Goal: Information Seeking & Learning: Find specific fact

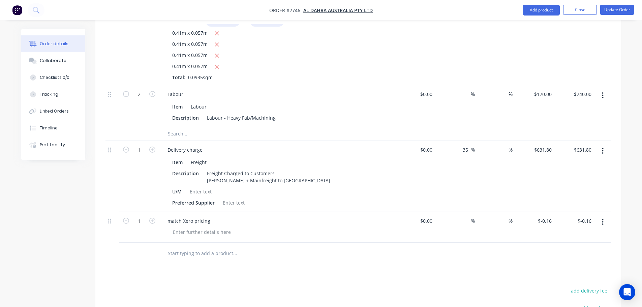
scroll to position [3100, 0]
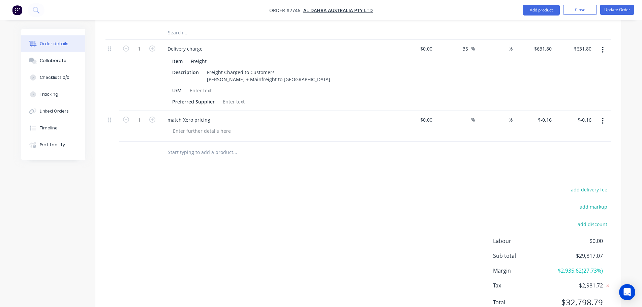
click at [295, 12] on span "Order #2746 -" at bounding box center [286, 10] width 34 height 6
copy span "2746"
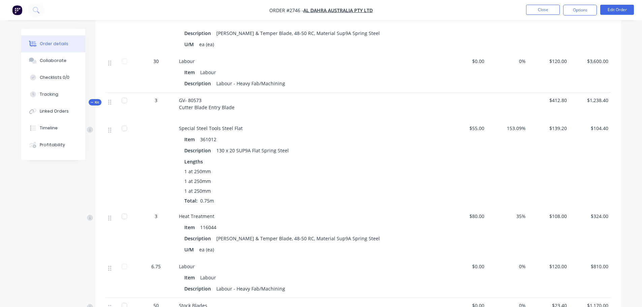
scroll to position [2515, 0]
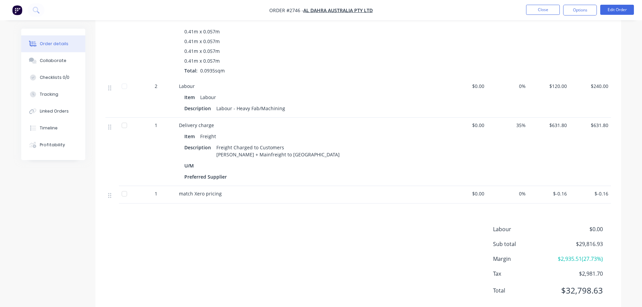
click at [19, 10] on img "button" at bounding box center [17, 10] width 10 height 10
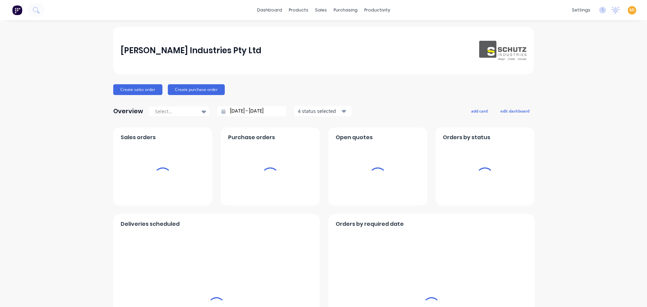
click at [630, 11] on span "MI" at bounding box center [632, 10] width 5 height 6
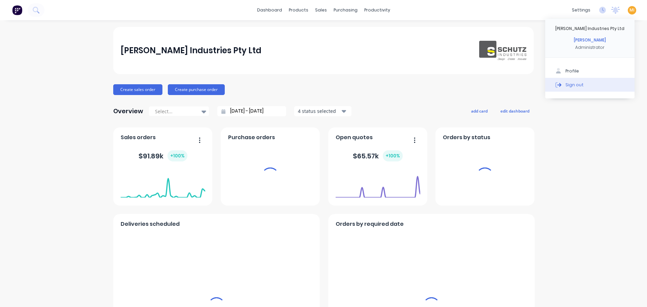
click at [579, 83] on button "Sign out" at bounding box center [589, 84] width 89 height 13
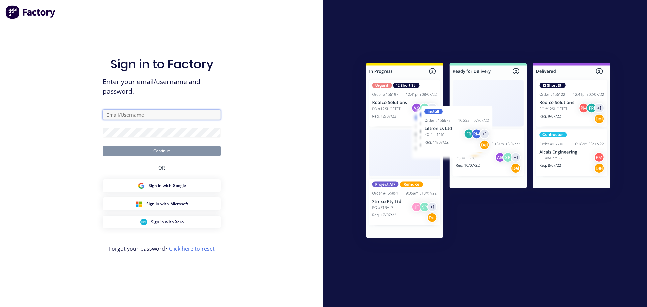
click at [164, 118] on input "text" at bounding box center [162, 115] width 118 height 10
click at [0, 307] on com-1password-button at bounding box center [0, 307] width 0 height 0
type input "[EMAIL_ADDRESS][DOMAIN_NAME]"
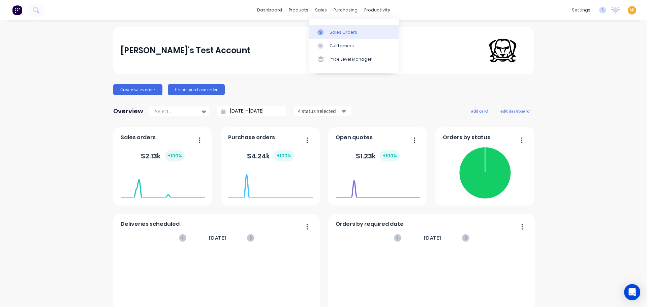
click at [331, 34] on div "Sales Orders" at bounding box center [344, 32] width 28 height 6
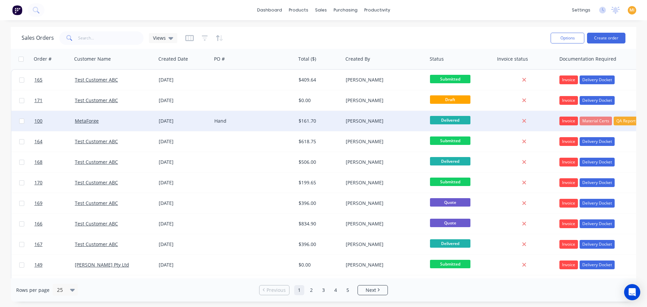
click at [255, 129] on div "Hand" at bounding box center [254, 121] width 84 height 20
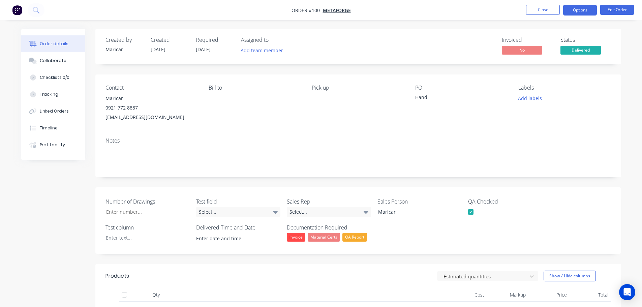
click at [578, 11] on button "Options" at bounding box center [580, 10] width 34 height 11
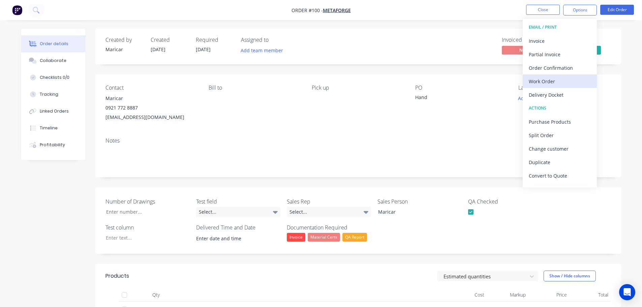
click at [552, 77] on div "Work Order" at bounding box center [560, 82] width 62 height 10
click at [540, 80] on div "Custom" at bounding box center [560, 82] width 62 height 10
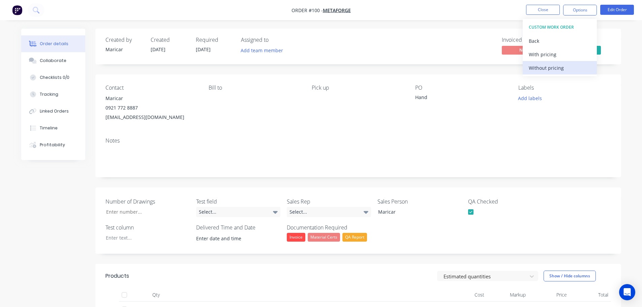
click at [535, 67] on div "Without pricing" at bounding box center [560, 68] width 62 height 10
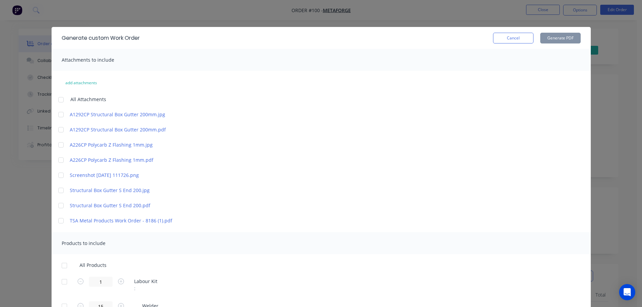
click at [60, 191] on div at bounding box center [60, 190] width 13 height 13
click at [56, 206] on div at bounding box center [60, 205] width 13 height 13
click at [59, 266] on div at bounding box center [64, 265] width 13 height 13
click at [553, 42] on button "Generate PDF" at bounding box center [560, 38] width 40 height 11
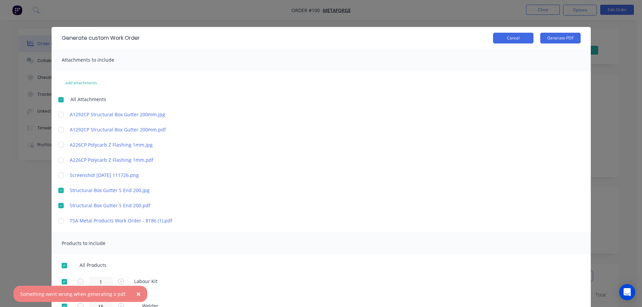
click at [516, 43] on button "Cancel" at bounding box center [513, 38] width 40 height 11
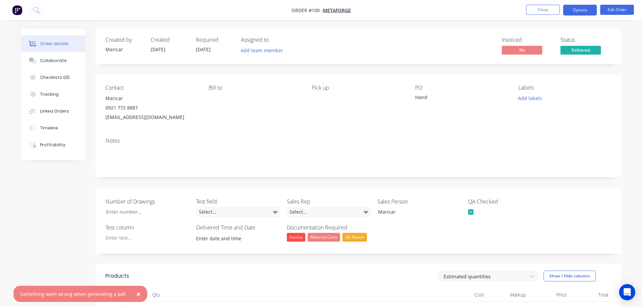
click at [585, 8] on button "Options" at bounding box center [580, 10] width 34 height 11
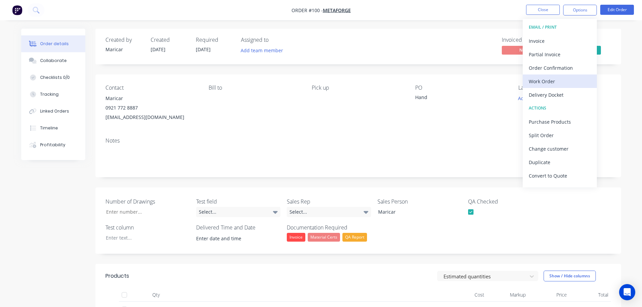
click at [550, 80] on div "Work Order" at bounding box center [560, 82] width 62 height 10
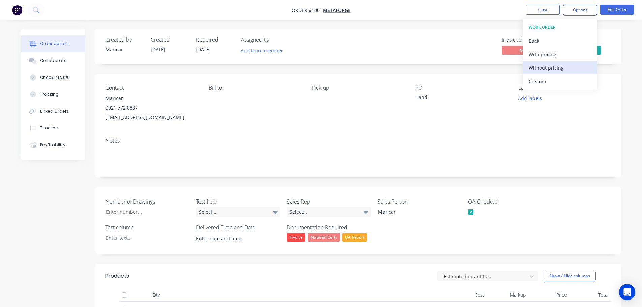
click at [554, 66] on div "Without pricing" at bounding box center [560, 68] width 62 height 10
click at [17, 12] on img "button" at bounding box center [17, 10] width 10 height 10
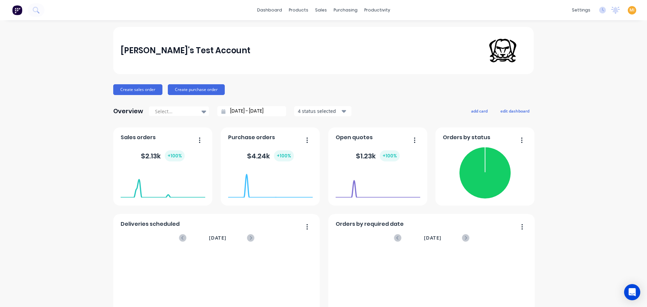
click at [622, 10] on div "settings No new notifications Mark all as read Maricar mentioned you in a messa…" at bounding box center [608, 10] width 79 height 10
click at [630, 11] on span "MI" at bounding box center [632, 10] width 5 height 6
drag, startPoint x: 571, startPoint y: 85, endPoint x: 536, endPoint y: 2, distance: 90.5
click at [570, 85] on div "Sign out" at bounding box center [575, 85] width 18 height 6
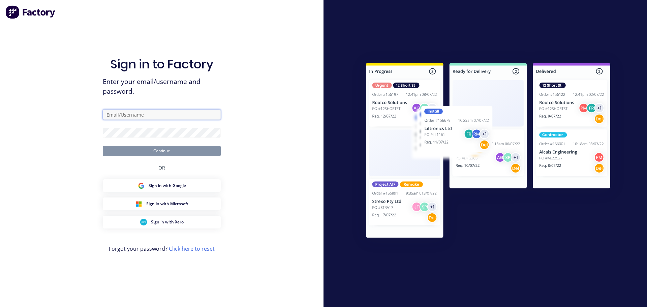
click at [136, 116] on input "text" at bounding box center [162, 115] width 118 height 10
type input "[EMAIL_ADDRESS][DOMAIN_NAME]"
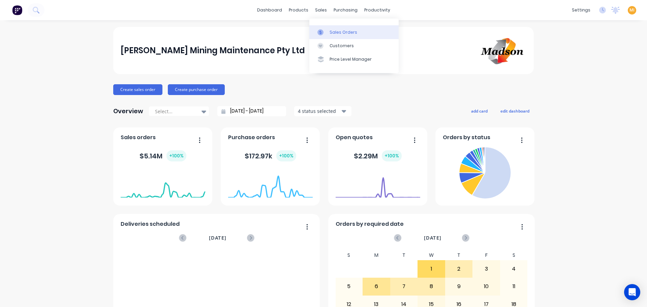
click at [330, 35] on div "Sales Orders" at bounding box center [344, 32] width 28 height 6
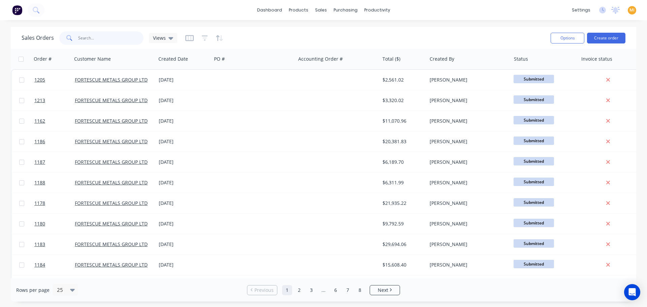
click at [99, 38] on input "text" at bounding box center [111, 37] width 66 height 13
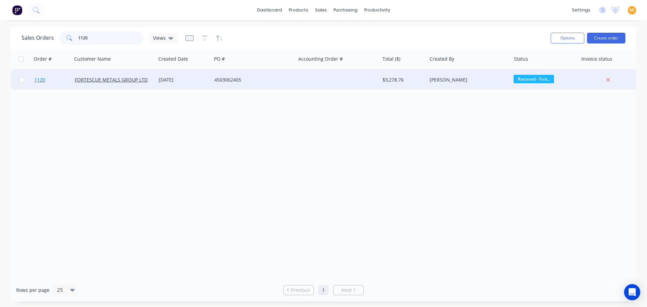
type input "1120"
click at [51, 81] on link "1120" at bounding box center [54, 80] width 40 height 20
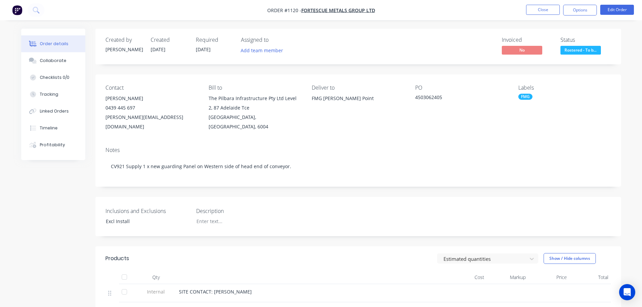
click at [17, 9] on img "button" at bounding box center [17, 10] width 10 height 10
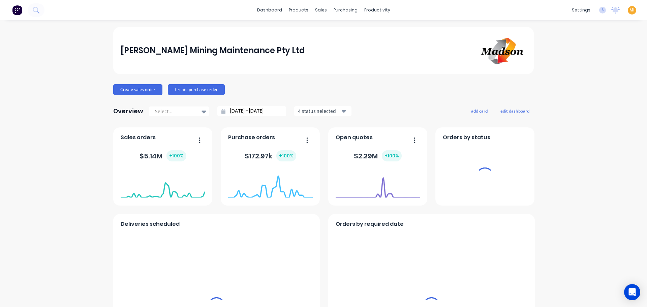
click at [630, 8] on span "MI" at bounding box center [632, 10] width 5 height 6
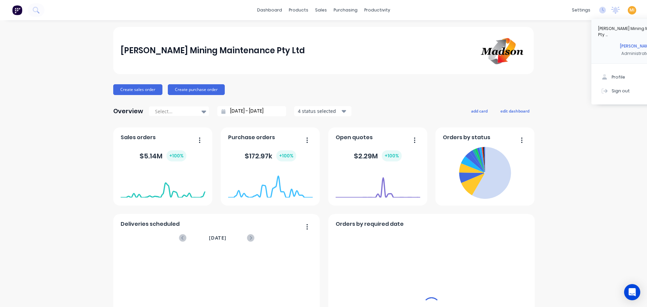
click at [603, 88] on div at bounding box center [605, 91] width 10 height 6
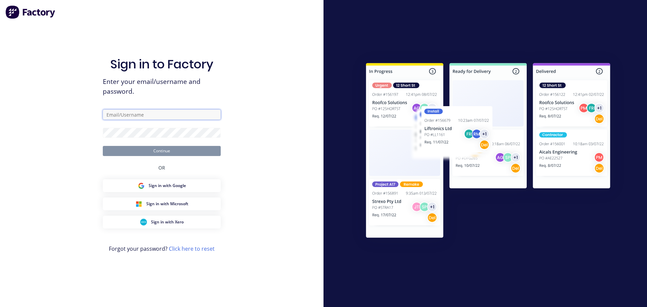
click at [138, 115] on input "text" at bounding box center [162, 115] width 118 height 10
type input "[EMAIL_ADDRESS][DOMAIN_NAME]"
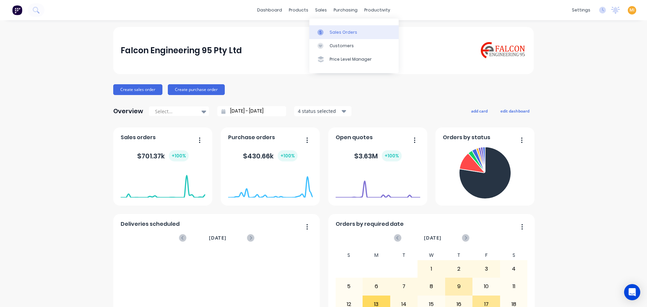
click at [339, 30] on div "Sales Orders" at bounding box center [344, 32] width 28 height 6
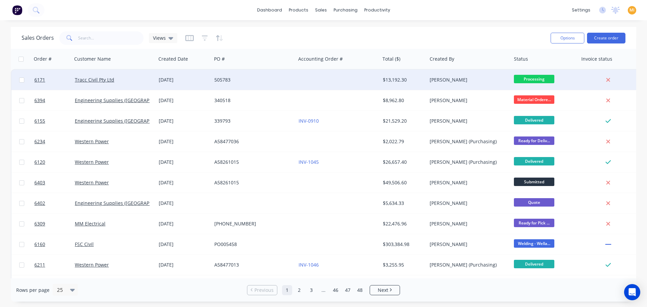
click at [140, 76] on div "Tracc Civil Pty Ltd" at bounding box center [114, 80] width 84 height 20
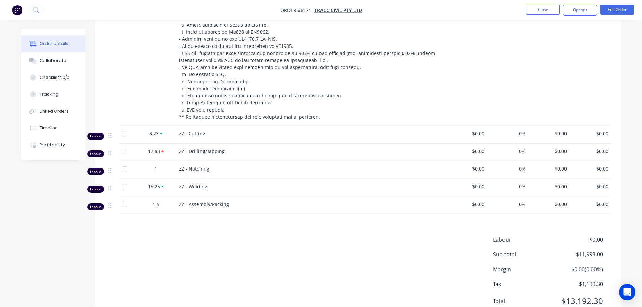
scroll to position [552, 0]
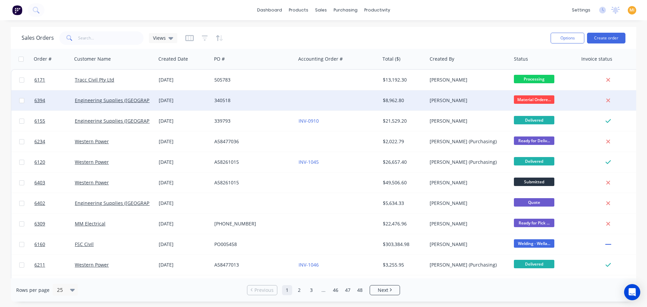
click at [197, 102] on div "[DATE]" at bounding box center [184, 100] width 50 height 7
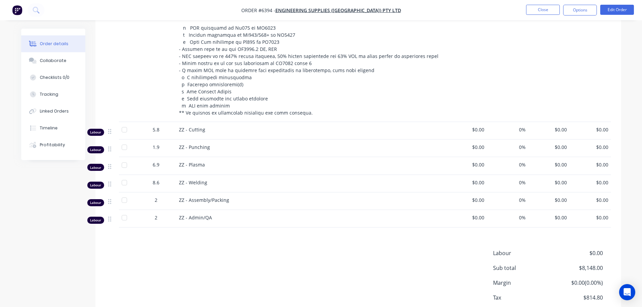
scroll to position [460, 0]
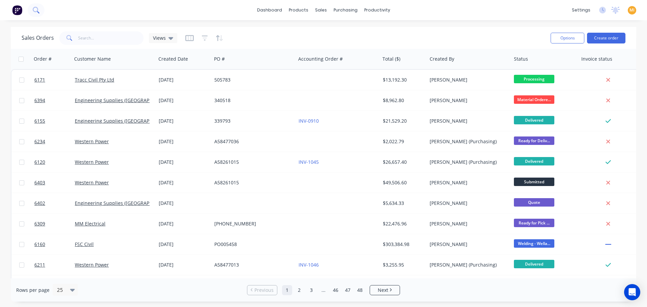
click at [39, 11] on icon at bounding box center [36, 10] width 6 height 6
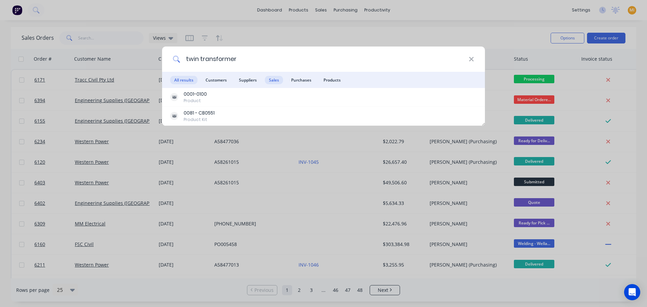
type input "twin transformer"
click at [276, 81] on span "Sales" at bounding box center [274, 80] width 18 height 8
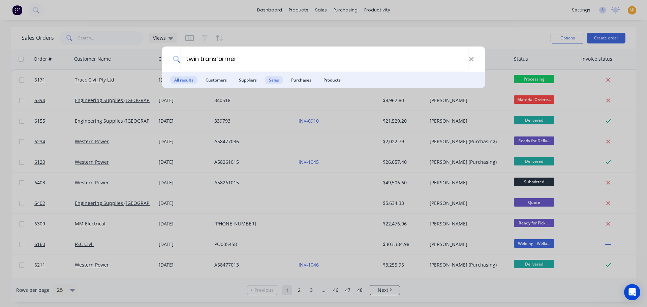
click at [187, 79] on span "All results" at bounding box center [183, 80] width 27 height 8
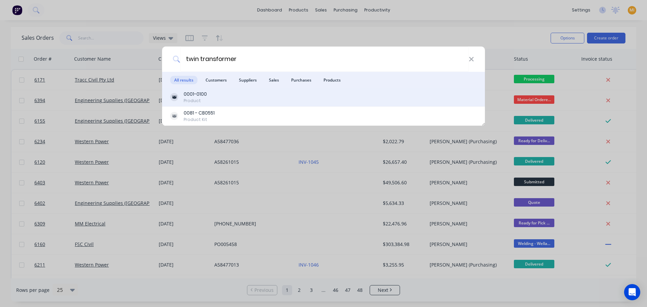
click at [205, 98] on div "Product" at bounding box center [195, 101] width 23 height 6
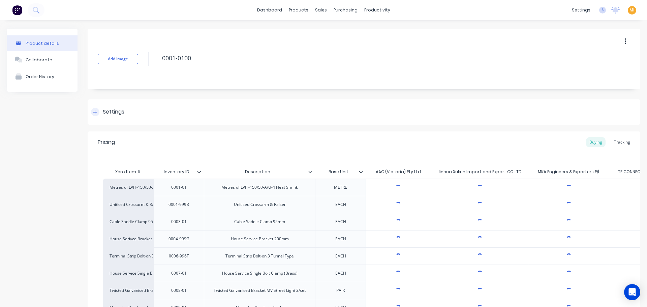
type textarea "x"
click at [35, 78] on div "Order History" at bounding box center [40, 76] width 29 height 5
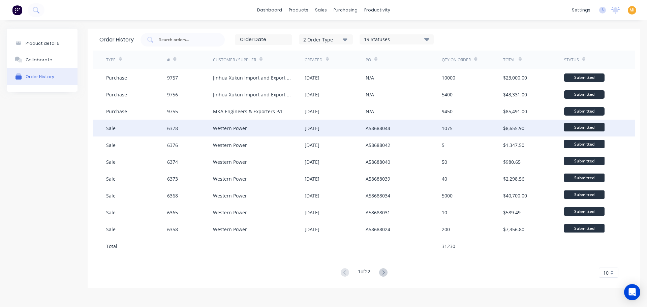
click at [244, 127] on div "Western Power" at bounding box center [230, 128] width 34 height 7
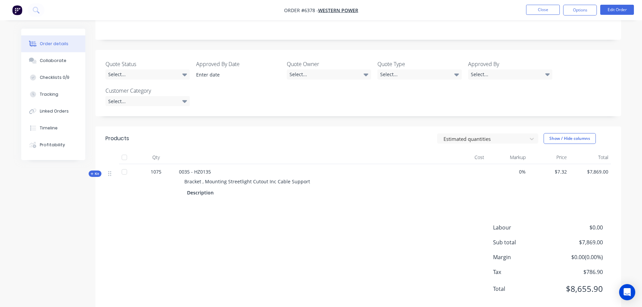
scroll to position [152, 0]
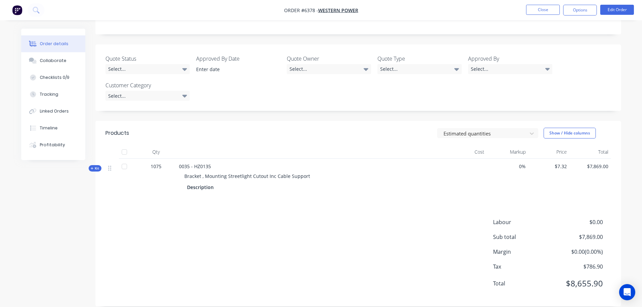
click at [101, 157] on div "Qty Cost Markup Price Total Kit 1075 0035 - HZ0135 Bracket , Mounting Streetlig…" at bounding box center [358, 170] width 526 height 51
click at [95, 166] on span "Kit" at bounding box center [95, 168] width 9 height 5
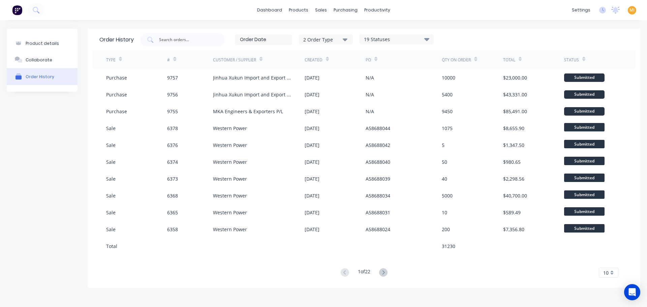
click at [20, 3] on button at bounding box center [17, 9] width 14 height 13
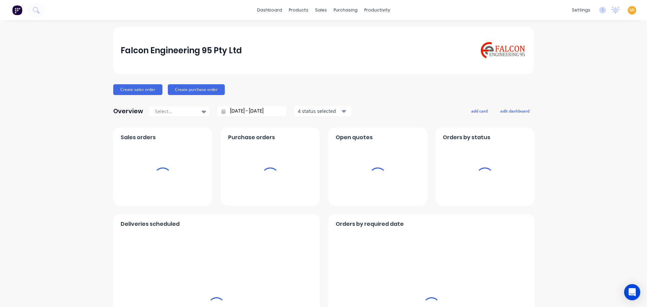
click at [628, 11] on div "MI Falcon Engineering 95 Pty Ltd Maricar Infante Administrator Profile Sign out" at bounding box center [632, 10] width 8 height 8
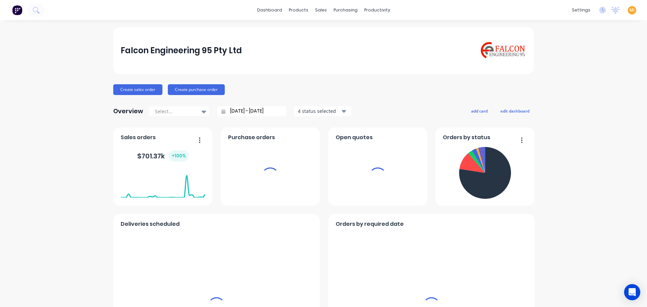
click at [630, 9] on span "MI" at bounding box center [632, 10] width 5 height 6
click at [604, 85] on button "Sign out" at bounding box center [636, 84] width 89 height 13
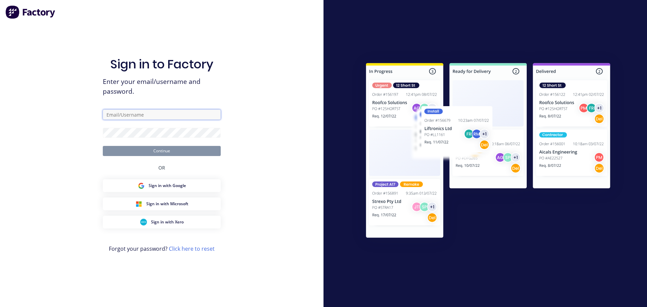
click at [137, 117] on input "text" at bounding box center [162, 115] width 118 height 10
type input "[EMAIL_ADDRESS][DOMAIN_NAME]"
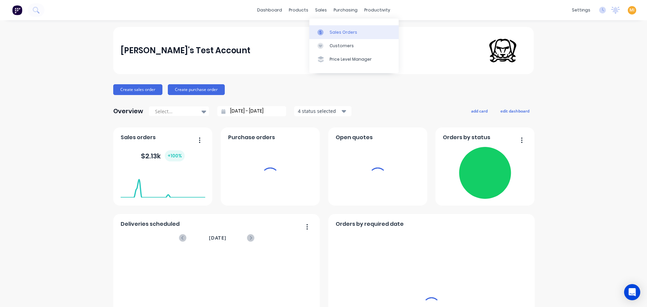
click at [337, 33] on div "Sales Orders" at bounding box center [344, 32] width 28 height 6
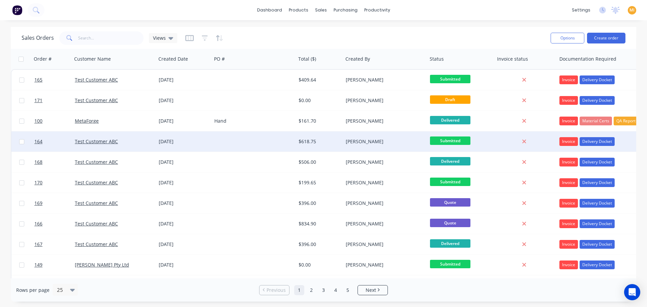
click at [260, 151] on div at bounding box center [254, 141] width 84 height 20
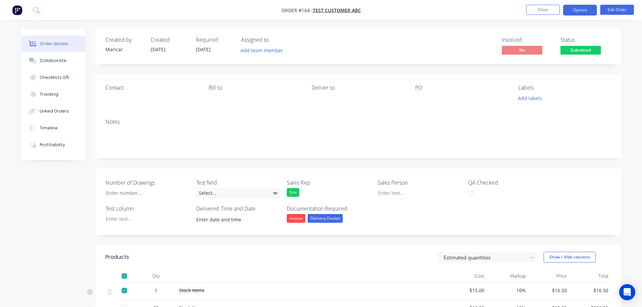
click at [584, 11] on button "Options" at bounding box center [580, 10] width 34 height 11
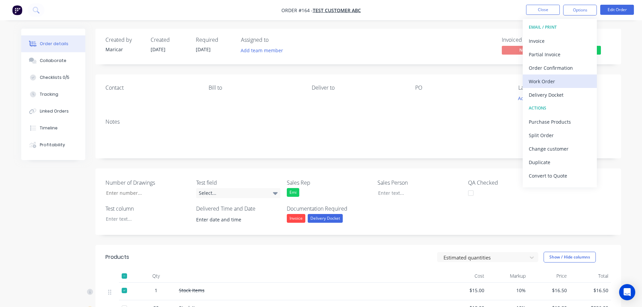
click at [554, 84] on div "Work Order" at bounding box center [560, 82] width 62 height 10
click at [544, 79] on div "Custom" at bounding box center [560, 82] width 62 height 10
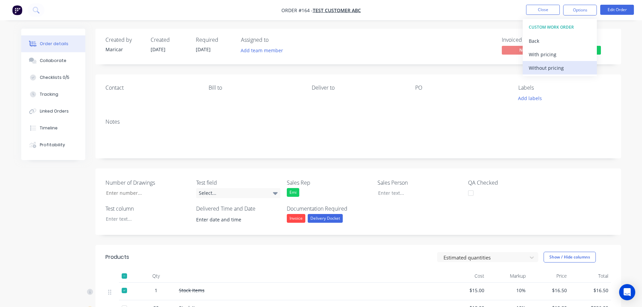
click at [560, 69] on div "Without pricing" at bounding box center [560, 68] width 62 height 10
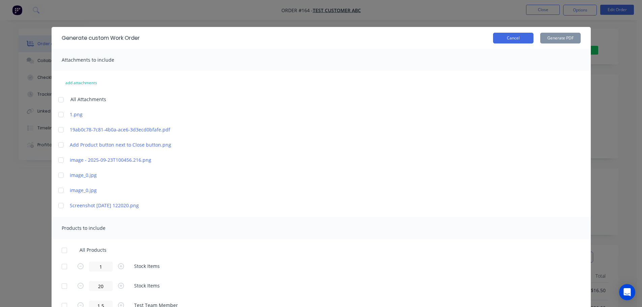
click at [508, 38] on button "Cancel" at bounding box center [513, 38] width 40 height 11
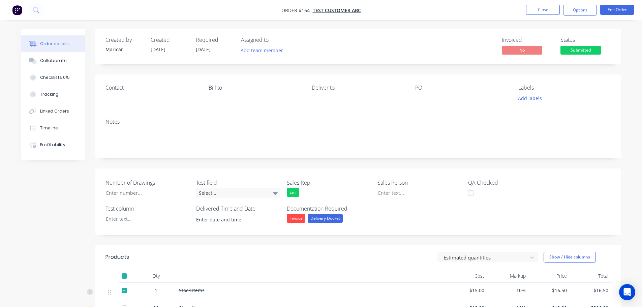
click at [18, 10] on img "button" at bounding box center [17, 10] width 10 height 10
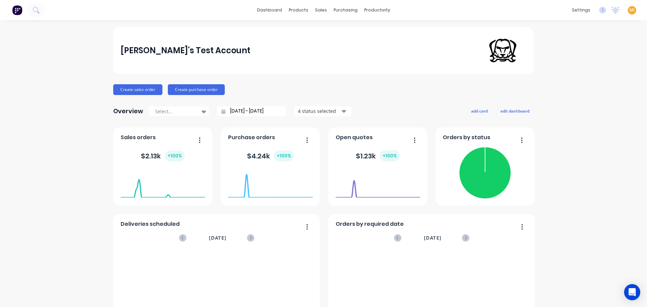
click at [630, 10] on span "MI" at bounding box center [632, 10] width 5 height 6
click at [583, 83] on button "Sign out" at bounding box center [589, 84] width 89 height 13
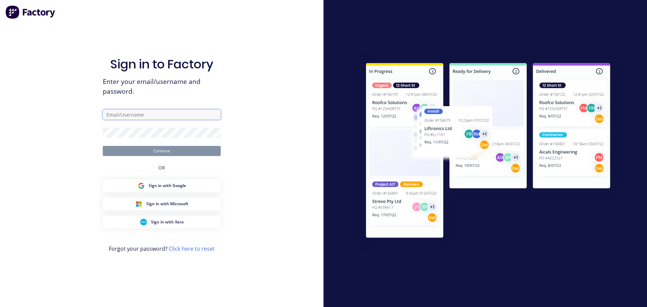
click at [129, 117] on input "text" at bounding box center [162, 115] width 118 height 10
type input "[EMAIL_ADDRESS][DOMAIN_NAME]"
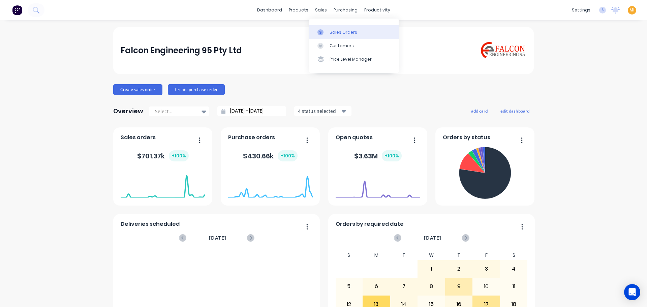
drag, startPoint x: 333, startPoint y: 36, endPoint x: 329, endPoint y: 36, distance: 3.7
click at [333, 36] on link "Sales Orders" at bounding box center [353, 31] width 89 height 13
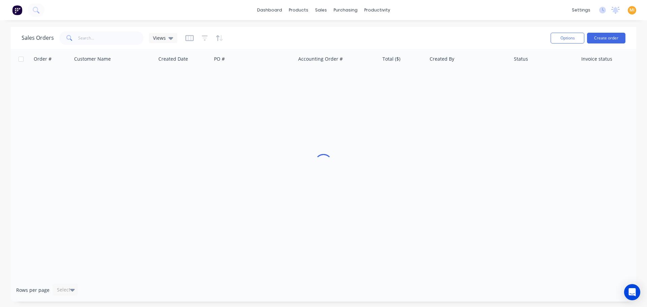
click at [104, 30] on div "Sales Orders Views" at bounding box center [284, 38] width 524 height 17
click at [99, 34] on input "text" at bounding box center [111, 37] width 66 height 13
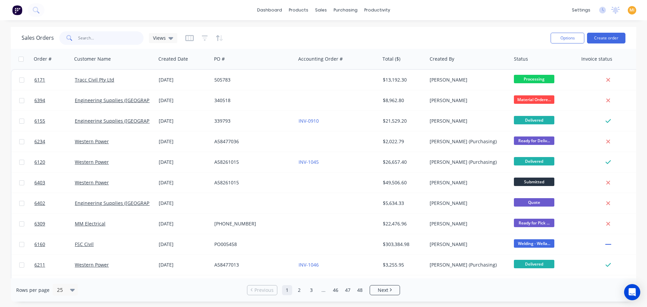
paste input "6234"
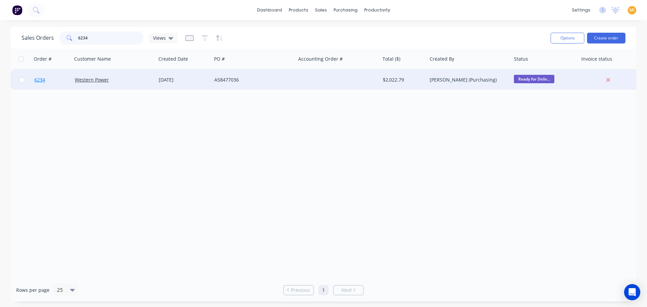
type input "6234"
click at [55, 81] on link "6234" at bounding box center [54, 80] width 40 height 20
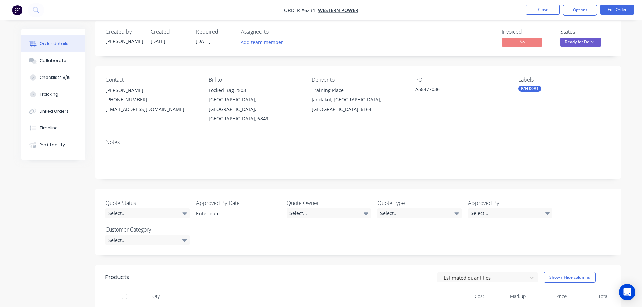
scroll to position [152, 0]
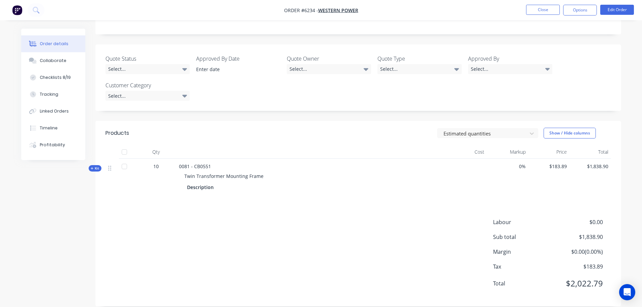
click at [97, 166] on span "Kit" at bounding box center [95, 168] width 9 height 5
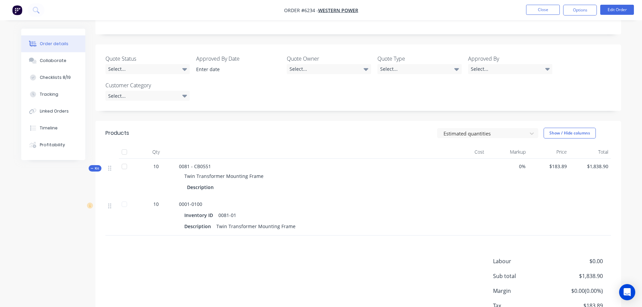
drag, startPoint x: 218, startPoint y: 154, endPoint x: 174, endPoint y: 155, distance: 44.5
click at [174, 159] on div "Kit 10 0081 - CB0551 Twin Transformer Mounting Frame Description 0% $183.89 $1,…" at bounding box center [359, 178] width 506 height 38
copy div "0081 - CB0551"
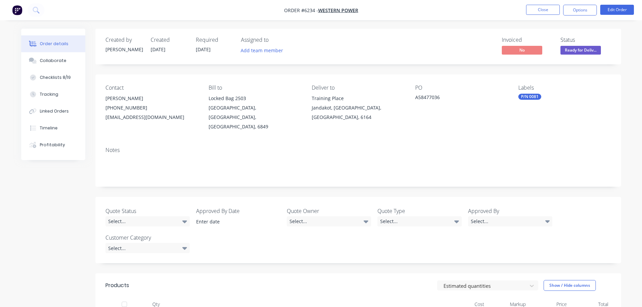
scroll to position [152, 0]
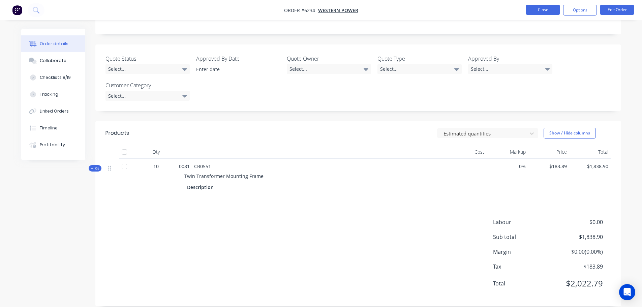
click at [550, 5] on button "Close" at bounding box center [543, 10] width 34 height 10
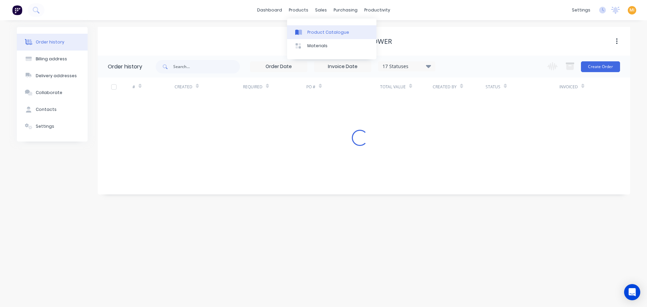
click at [309, 29] on div "Product Catalogue" at bounding box center [328, 32] width 42 height 6
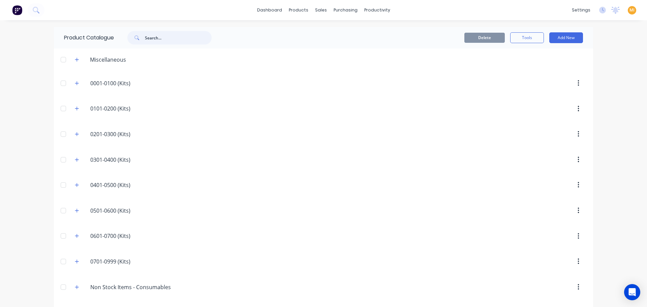
click at [161, 34] on input "text" at bounding box center [178, 37] width 67 height 13
paste input "0081 - CB0551"
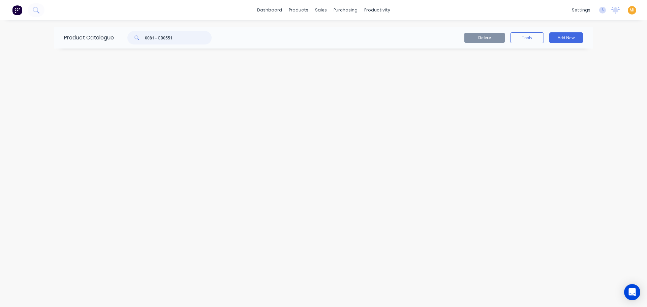
click at [146, 37] on input "0081 - CB0551" at bounding box center [178, 37] width 67 height 13
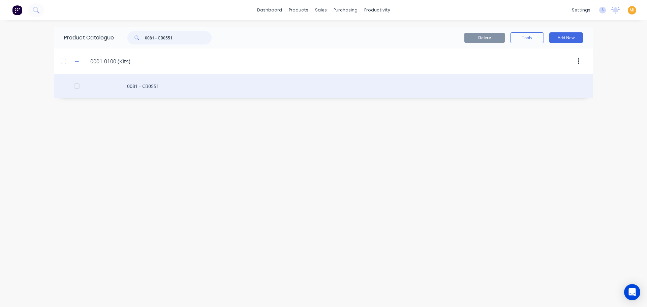
type input "0081 - CB0551"
click at [109, 90] on div "0081 - CB0551" at bounding box center [323, 86] width 539 height 24
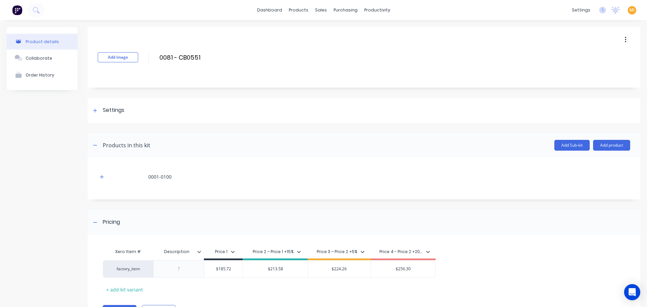
scroll to position [36, 0]
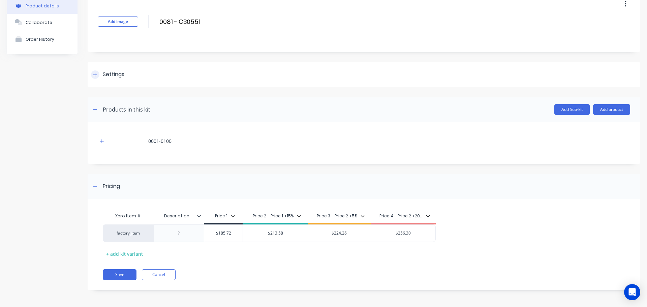
click at [132, 72] on div "Settings" at bounding box center [364, 74] width 553 height 25
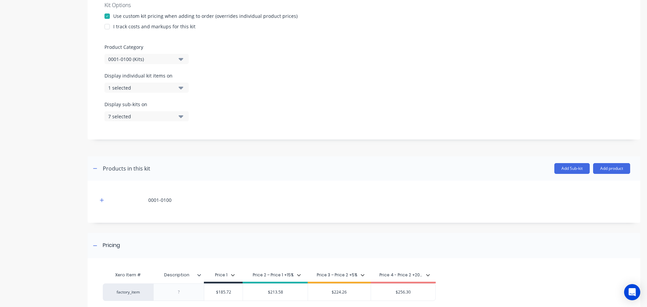
scroll to position [230, 0]
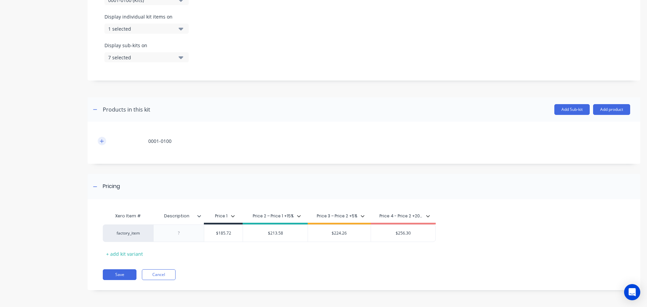
click at [106, 142] on button "button" at bounding box center [102, 141] width 8 height 8
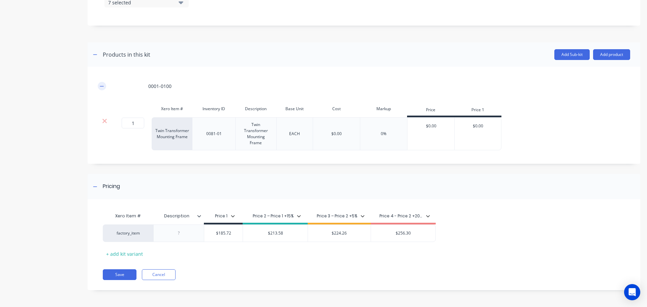
scroll to position [251, 0]
